Goal: Information Seeking & Learning: Learn about a topic

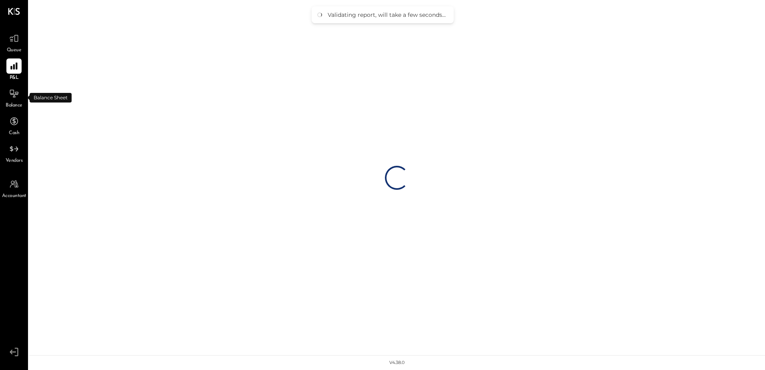
drag, startPoint x: 22, startPoint y: 109, endPoint x: 26, endPoint y: 112, distance: 5.4
click at [26, 112] on li "Queue P&L Balance Cash Vendors" at bounding box center [13, 98] width 27 height 134
click at [22, 106] on span "Balance" at bounding box center [14, 105] width 17 height 7
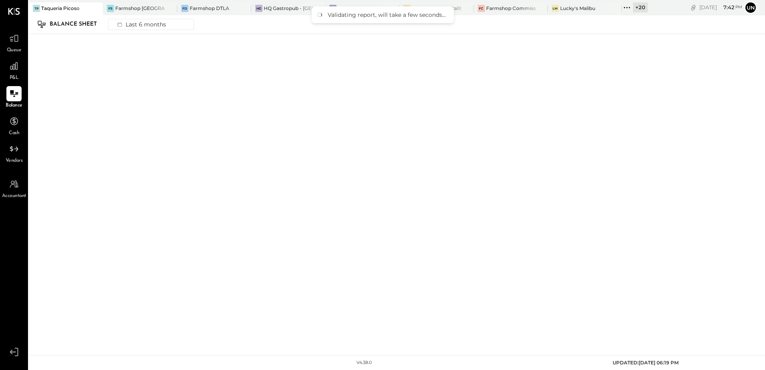
click at [630, 9] on icon at bounding box center [626, 7] width 10 height 10
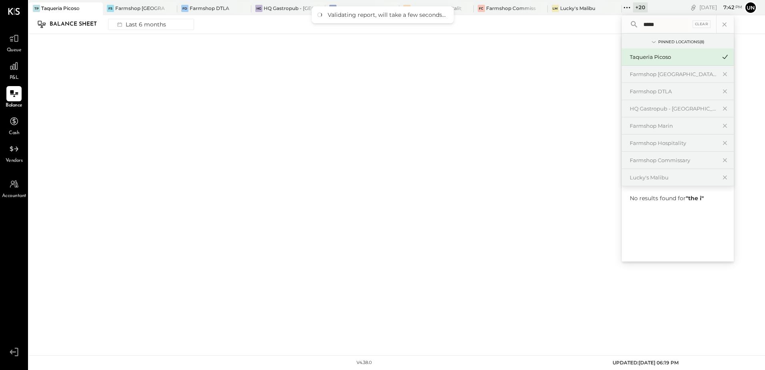
type input "*****"
click at [660, 219] on div "No results found for " the i "" at bounding box center [677, 223] width 112 height 75
click at [722, 25] on icon at bounding box center [722, 24] width 10 height 10
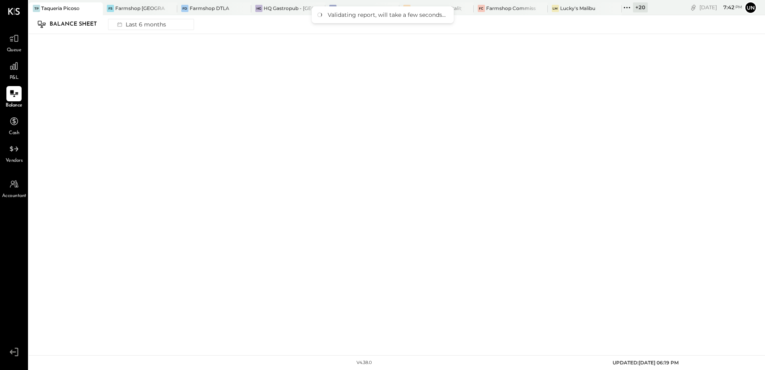
drag, startPoint x: 410, startPoint y: 108, endPoint x: 380, endPoint y: 103, distance: 30.4
click at [409, 108] on div at bounding box center [397, 191] width 736 height 314
click at [524, 36] on div at bounding box center [397, 191] width 736 height 314
click at [579, 10] on div "Lucky's Malibu" at bounding box center [577, 8] width 35 height 7
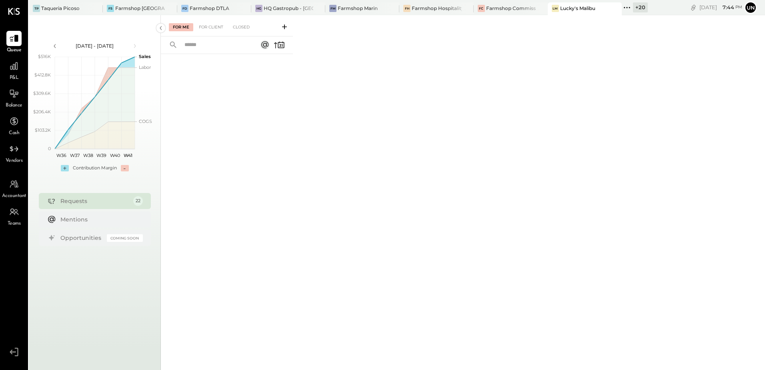
click at [236, 92] on div at bounding box center [227, 201] width 132 height 294
drag, startPoint x: 327, startPoint y: 179, endPoint x: 141, endPoint y: 88, distance: 206.7
click at [326, 178] on div "For Me For Client Closed" at bounding box center [463, 191] width 604 height 352
click at [627, 5] on icon at bounding box center [626, 7] width 10 height 10
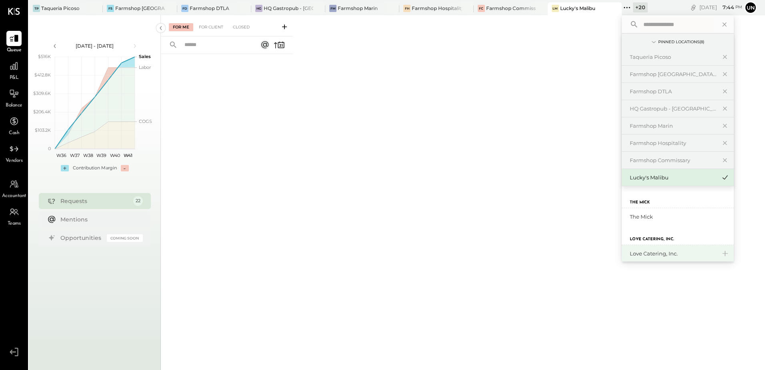
scroll to position [399, 0]
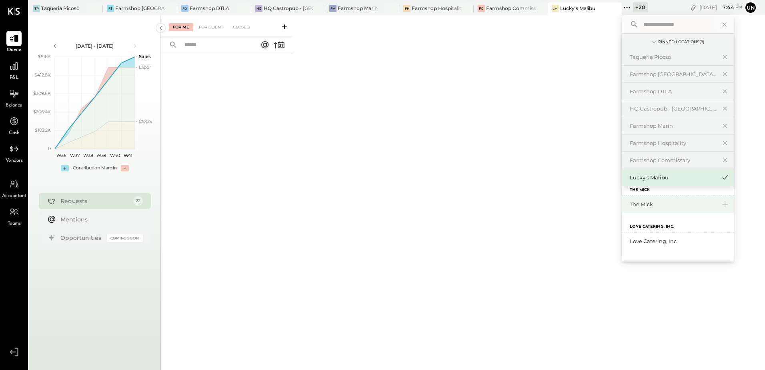
click at [645, 206] on div "The Mick" at bounding box center [672, 204] width 86 height 8
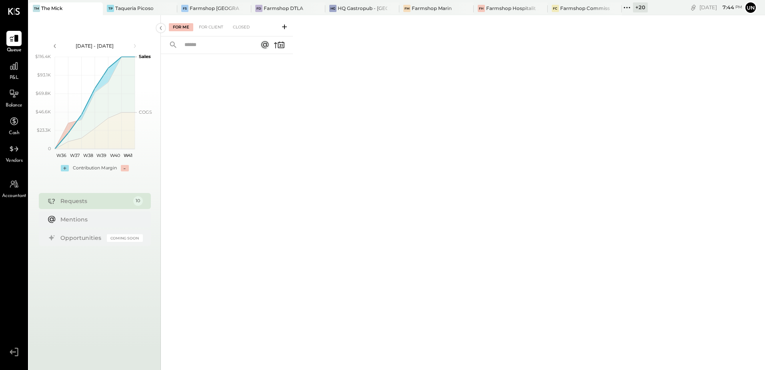
click at [11, 76] on span "P&L" at bounding box center [14, 77] width 9 height 7
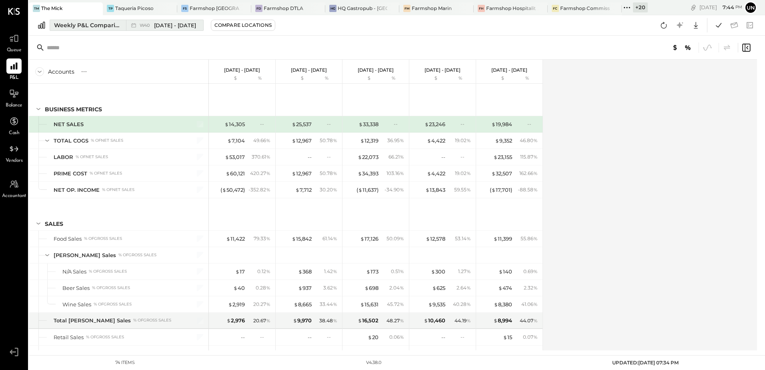
click at [86, 30] on button "Weekly P&L Comparison W40 [DATE] - [DATE]" at bounding box center [127, 25] width 154 height 11
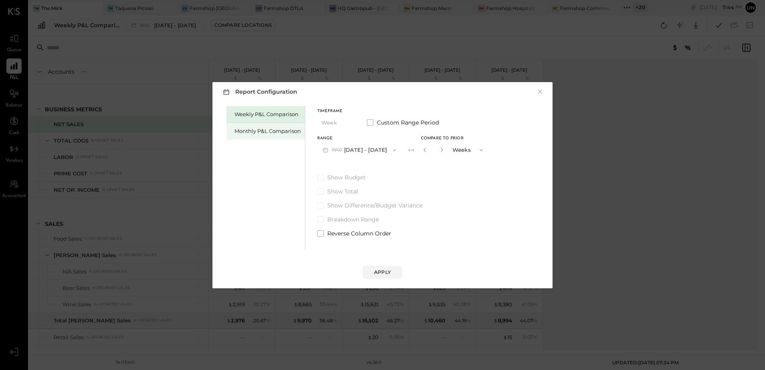
click at [257, 128] on div "Monthly P&L Comparison" at bounding box center [267, 131] width 66 height 8
click at [433, 154] on div "Compare" at bounding box center [426, 151] width 26 height 7
click at [438, 151] on icon "button" at bounding box center [440, 149] width 5 height 5
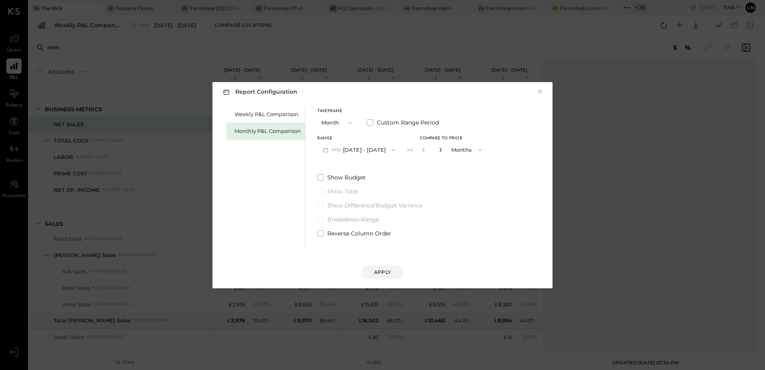
type input "*"
click at [376, 274] on div "Apply" at bounding box center [382, 271] width 17 height 7
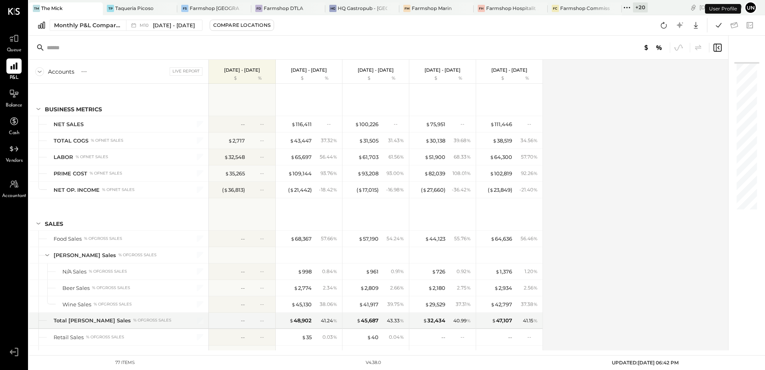
click at [645, 88] on div "Accounts S % GL Live Report [DATE] - [DATE] $ % [DATE] - [DATE] $ % [DATE] - [D…" at bounding box center [379, 205] width 700 height 290
click at [669, 28] on button at bounding box center [663, 25] width 14 height 14
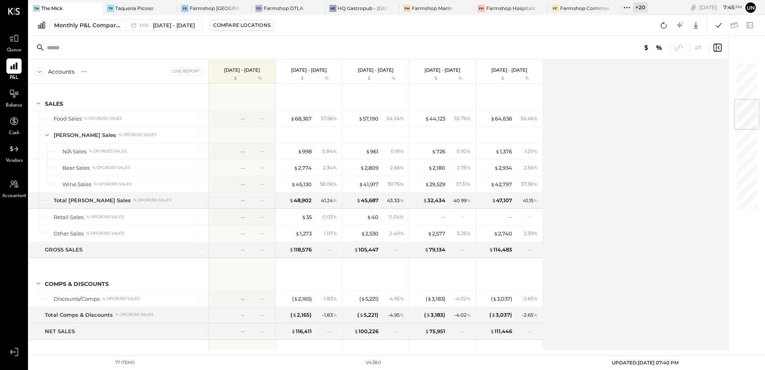
click at [617, 199] on div "Accounts S % GL Live Report [DATE] - [DATE] $ % [DATE] - [DATE] $ % [DATE] - [D…" at bounding box center [379, 205] width 700 height 290
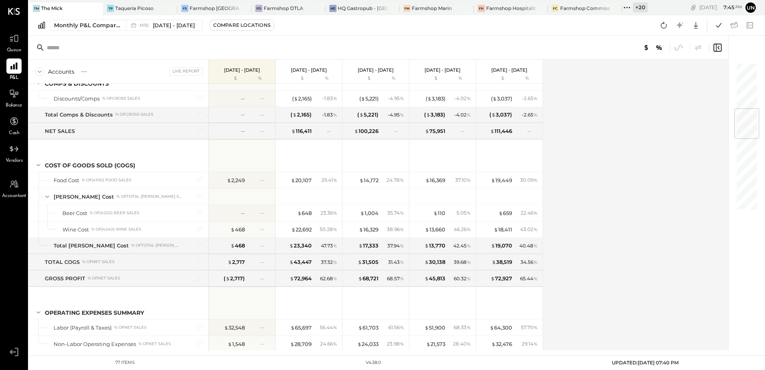
scroll to position [400, 0]
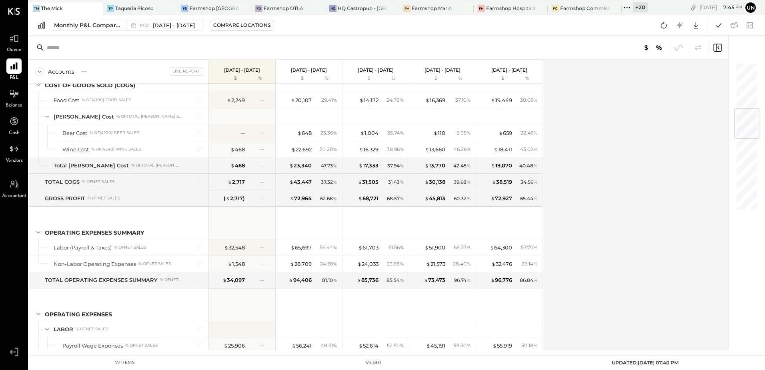
click at [573, 161] on div "Accounts S % GL Live Report [DATE] - [DATE] $ % [DATE] - [DATE] $ % [DATE] - [D…" at bounding box center [379, 205] width 700 height 290
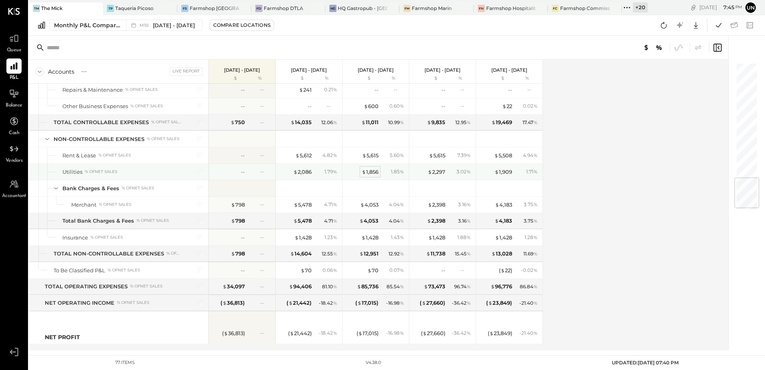
scroll to position [1013, 0]
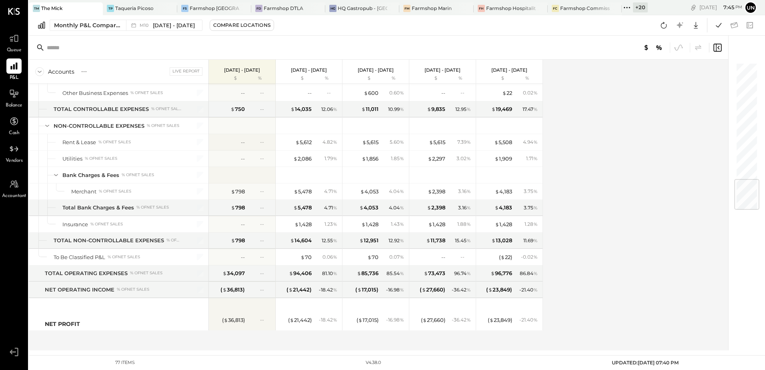
click at [597, 195] on div "Accounts S % GL Live Report [DATE] - [DATE] $ % [DATE] - [DATE] $ % [DATE] - [D…" at bounding box center [379, 205] width 700 height 290
click at [16, 101] on div at bounding box center [13, 93] width 15 height 15
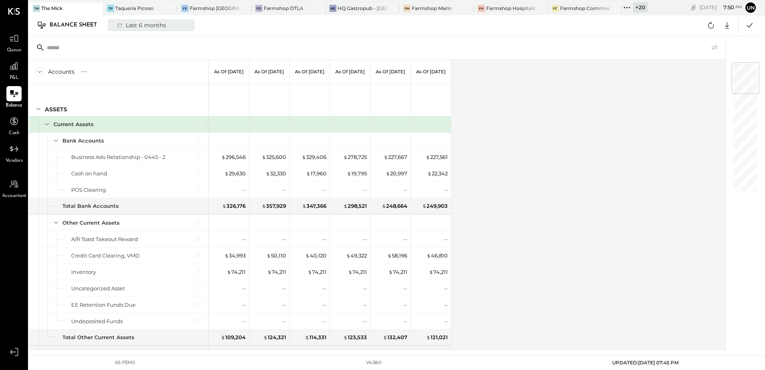
click at [147, 23] on div "Last 6 months" at bounding box center [140, 25] width 57 height 10
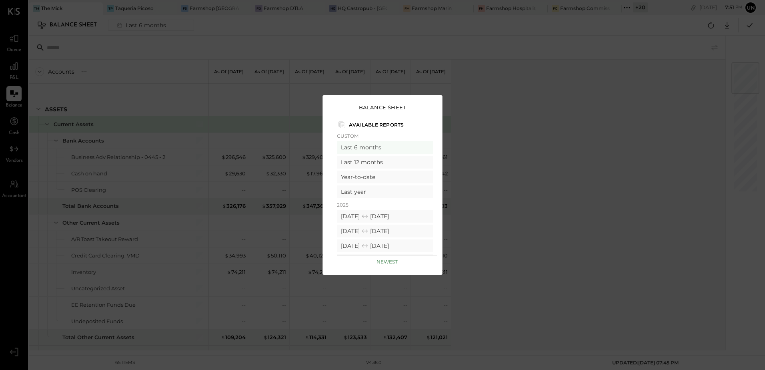
click at [582, 151] on div "Balance Sheet Available Reports Custom Last 6 months Last 12 months Year-to-dat…" at bounding box center [382, 185] width 765 height 370
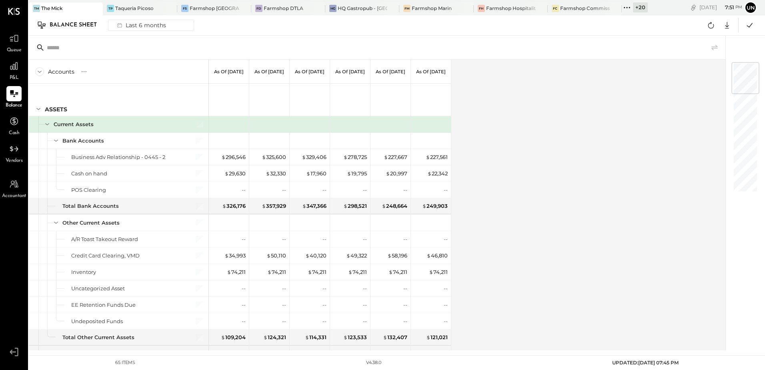
click at [12, 74] on span "P&L" at bounding box center [14, 77] width 9 height 7
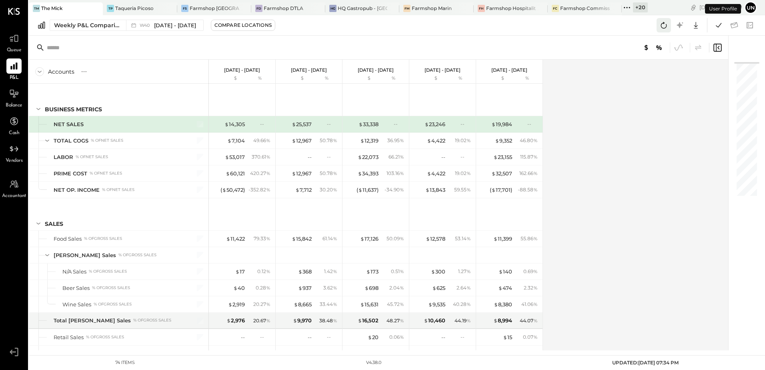
click at [668, 23] on icon at bounding box center [663, 25] width 10 height 10
click at [718, 25] on icon at bounding box center [718, 25] width 10 height 10
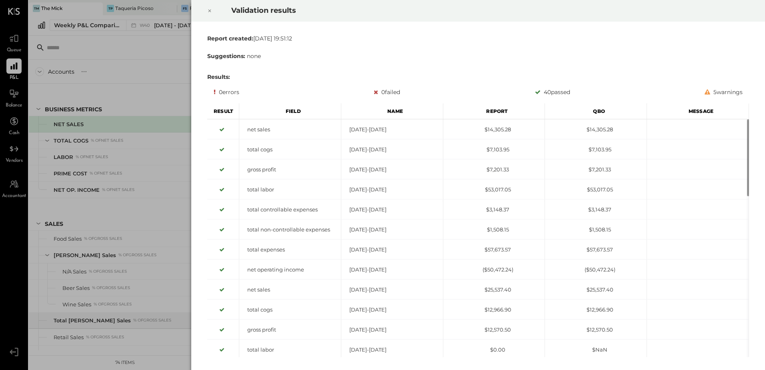
click at [209, 9] on icon at bounding box center [209, 11] width 5 height 10
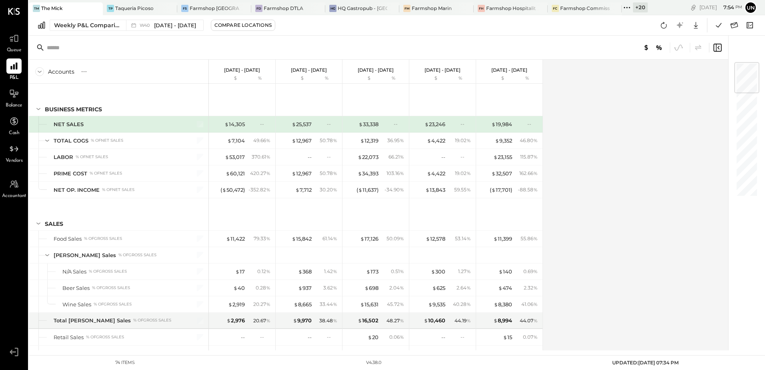
click at [619, 174] on div "Accounts S % GL [DATE] - [DATE] $ % [DATE] - [DATE] $ % [DATE] - [DATE] $ % [DA…" at bounding box center [379, 205] width 700 height 290
click at [687, 166] on div "Accounts S % GL [DATE] - [DATE] $ % [DATE] - [DATE] $ % [DATE] - [DATE] $ % [DA…" at bounding box center [379, 205] width 700 height 290
click at [735, 23] on icon at bounding box center [734, 25] width 8 height 6
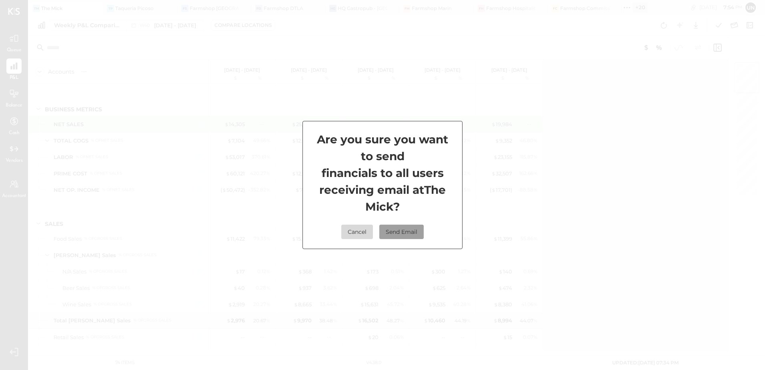
click at [402, 231] on button "Send Email" at bounding box center [401, 231] width 44 height 14
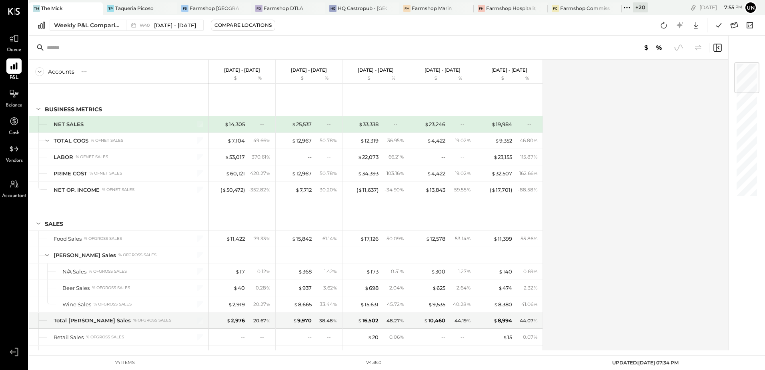
click at [667, 194] on div "Accounts S % GL [DATE] - [DATE] $ % [DATE] - [DATE] $ % [DATE] - [DATE] $ % [DA…" at bounding box center [379, 205] width 700 height 290
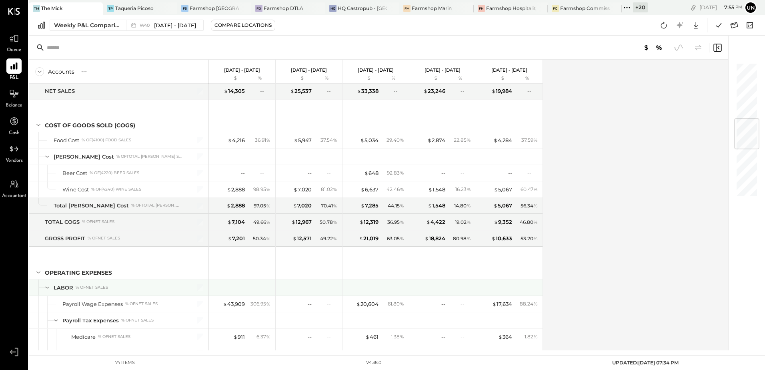
scroll to position [520, 0]
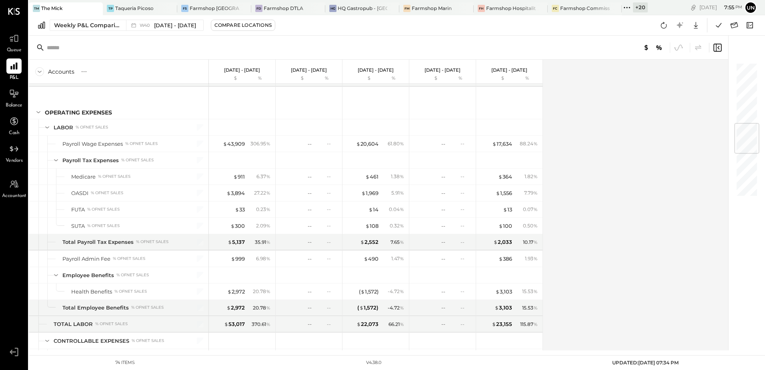
click at [591, 179] on div "Accounts S % GL [DATE] - [DATE] $ % [DATE] - [DATE] $ % [DATE] - [DATE] $ % [DA…" at bounding box center [379, 205] width 700 height 290
drag, startPoint x: 642, startPoint y: 165, endPoint x: 605, endPoint y: 160, distance: 37.5
click at [643, 165] on div "Accounts S % GL [DATE] - [DATE] $ % [DATE] - [DATE] $ % [DATE] - [DATE] $ % [DA…" at bounding box center [379, 205] width 700 height 290
